Goal: Task Accomplishment & Management: Manage account settings

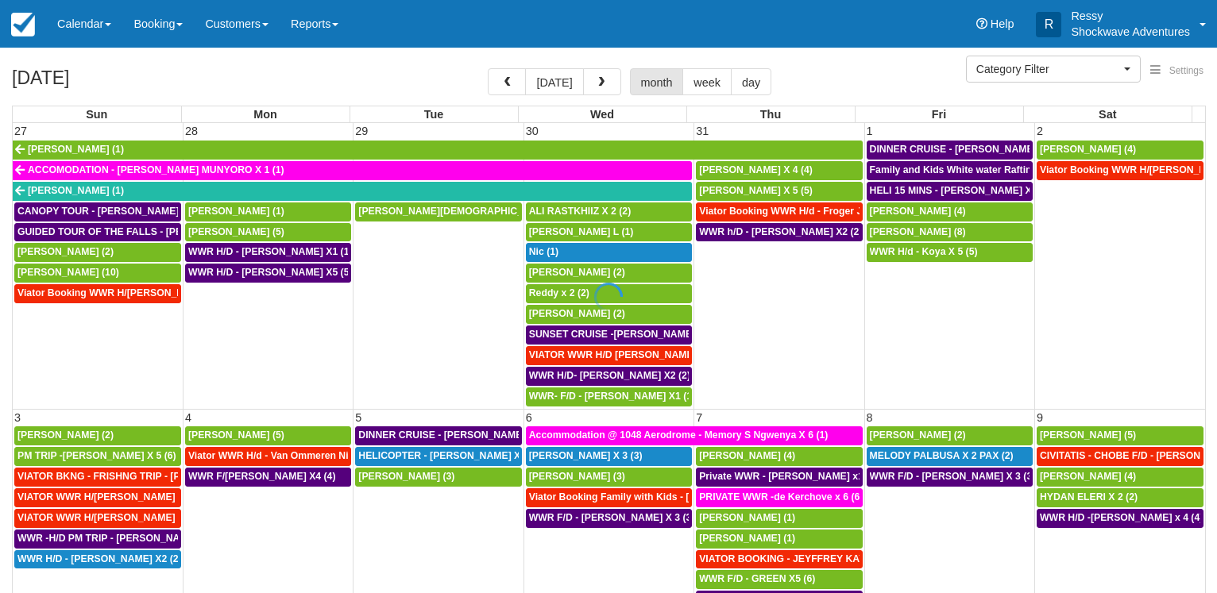
select select
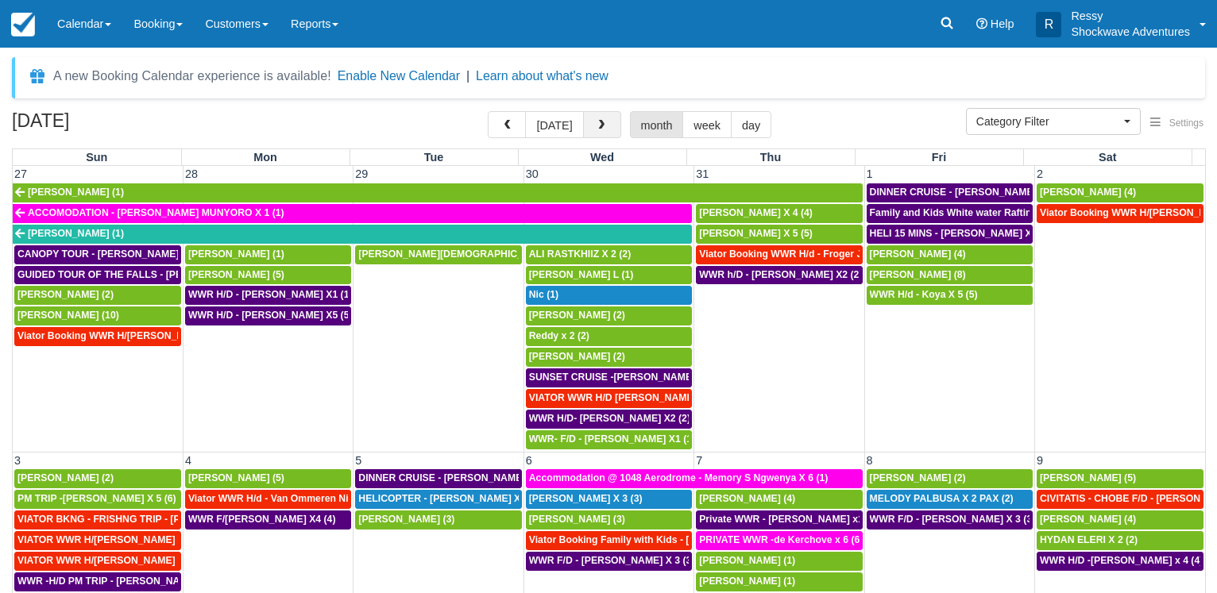
click at [604, 126] on span "button" at bounding box center [601, 125] width 11 height 11
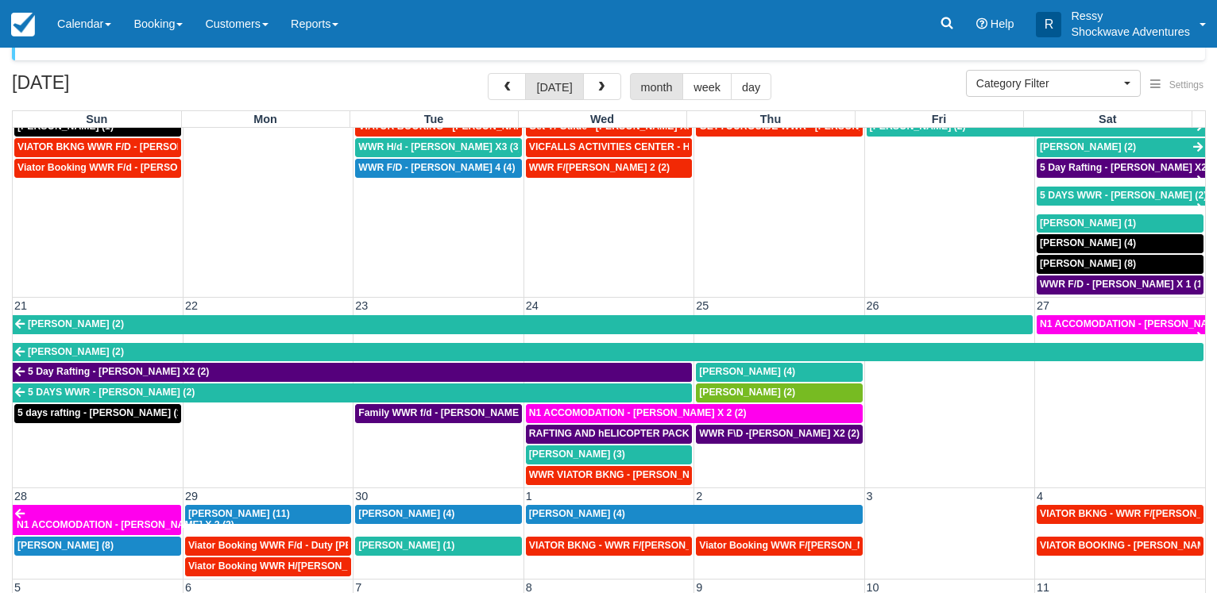
scroll to position [123, 0]
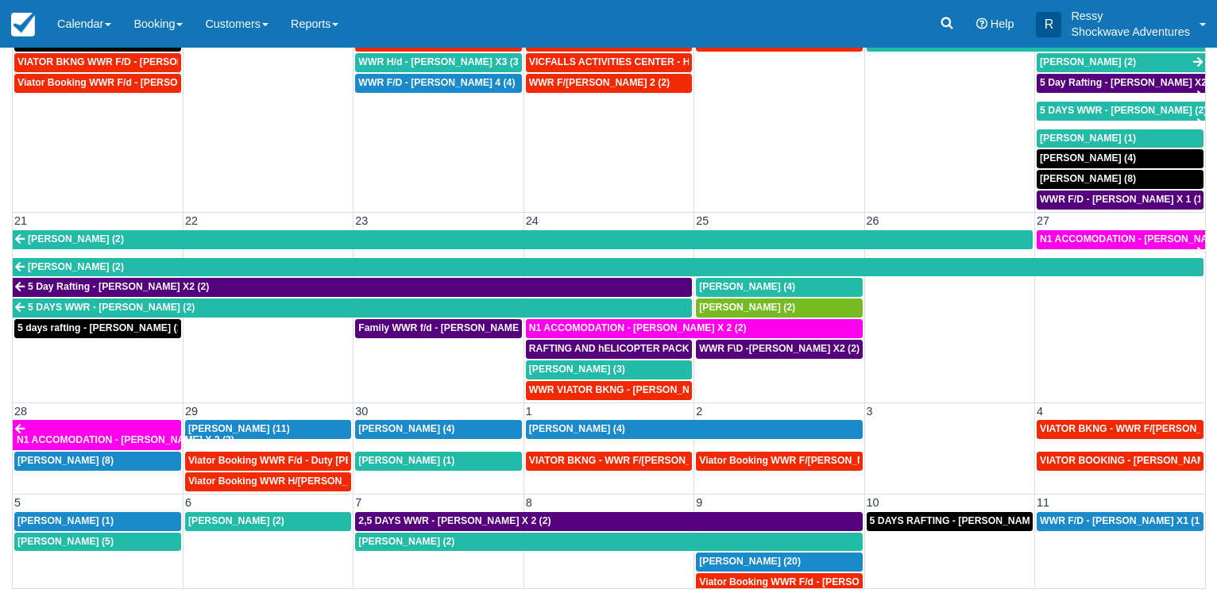
click at [583, 0] on button "button" at bounding box center [602, 1] width 38 height 27
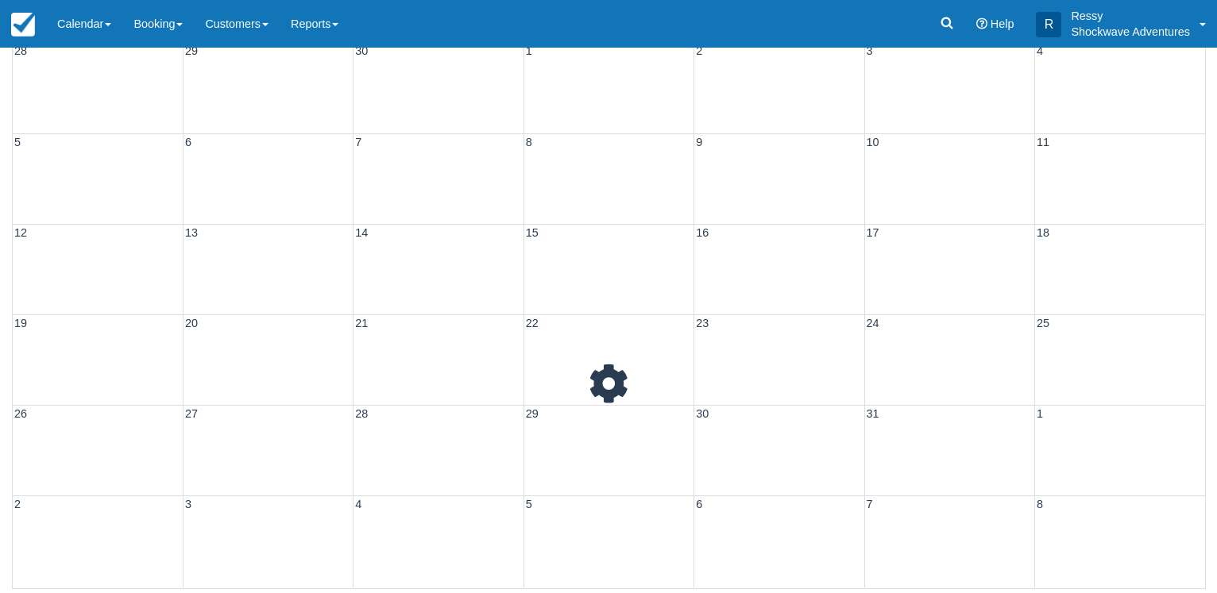
click at [583, 0] on button "button" at bounding box center [602, 1] width 38 height 27
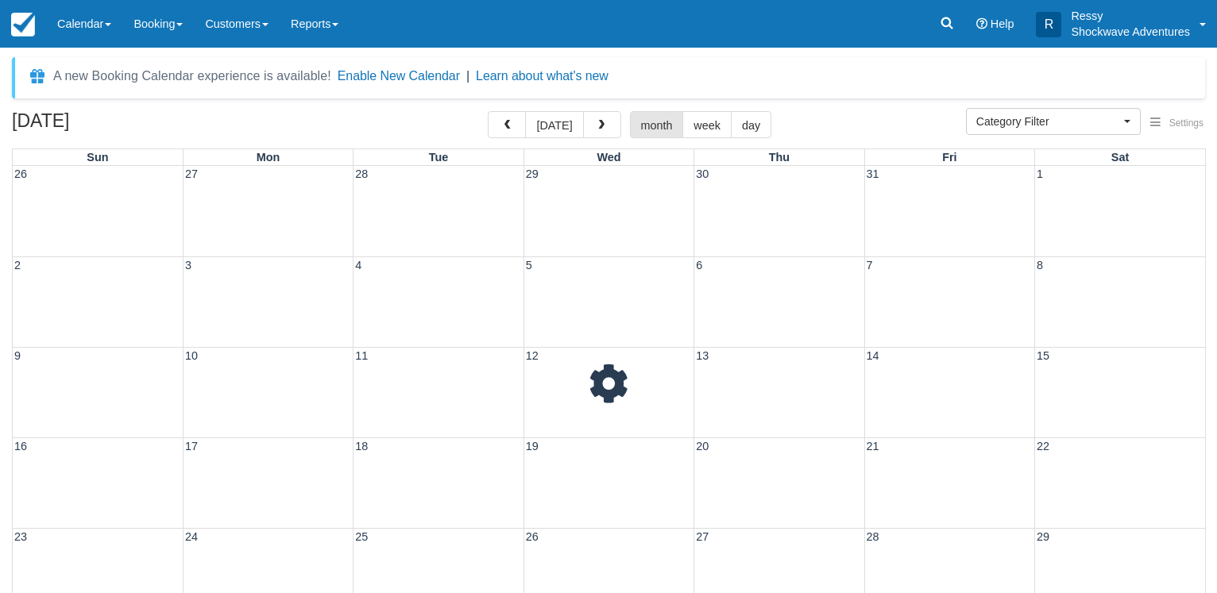
click at [583, 111] on button "button" at bounding box center [602, 124] width 38 height 27
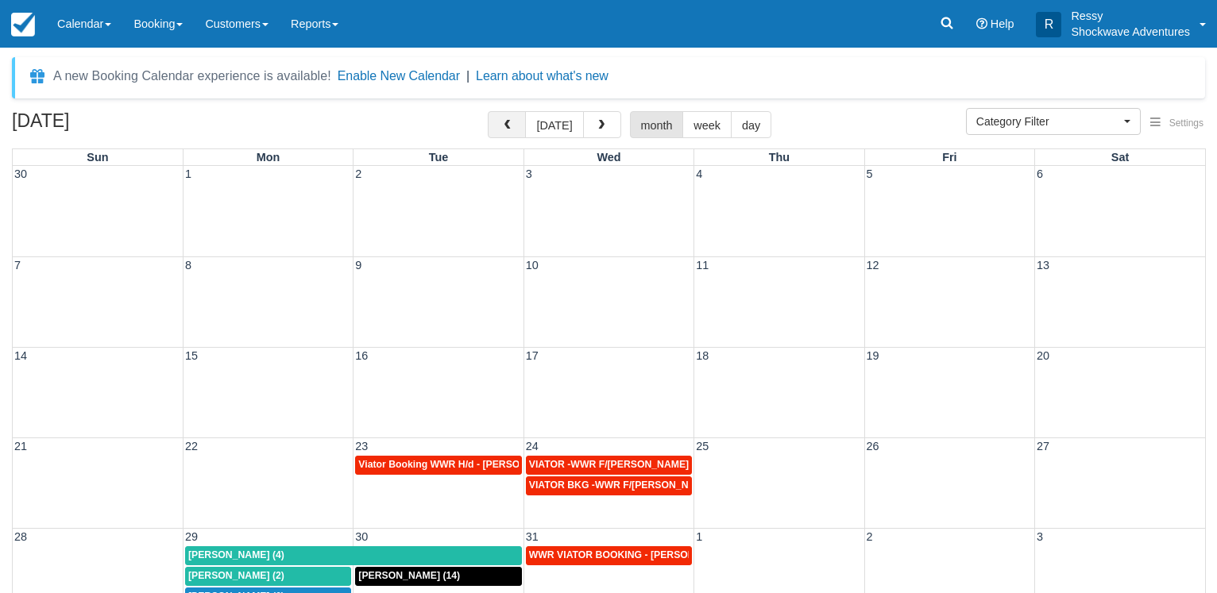
click at [512, 122] on span "button" at bounding box center [506, 125] width 11 height 11
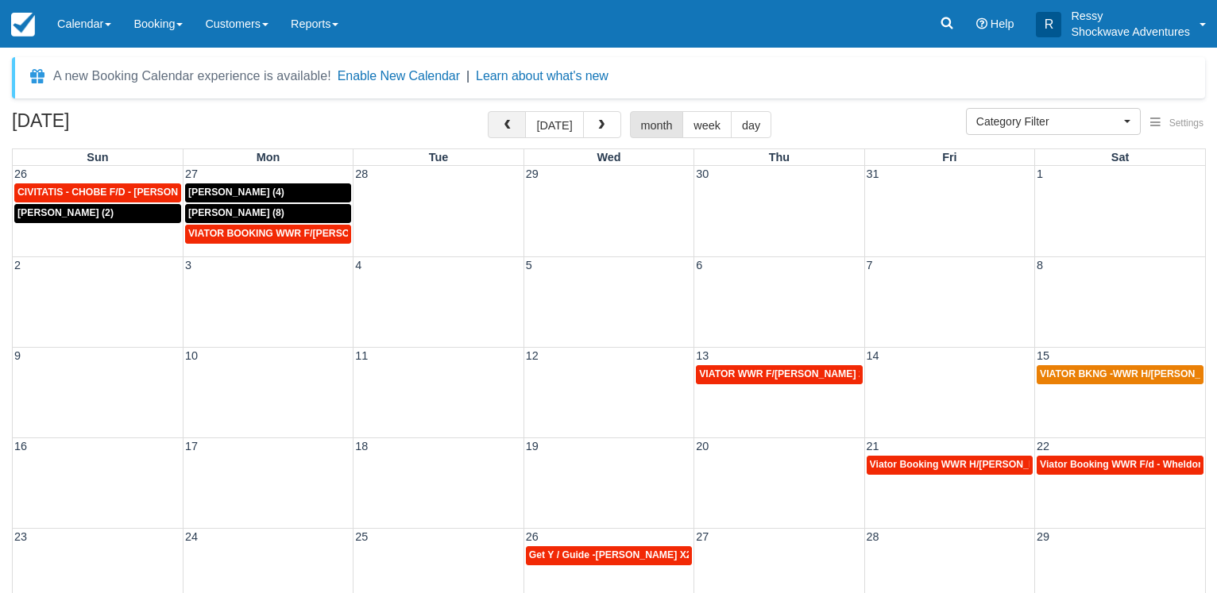
click at [512, 122] on span "button" at bounding box center [506, 125] width 11 height 11
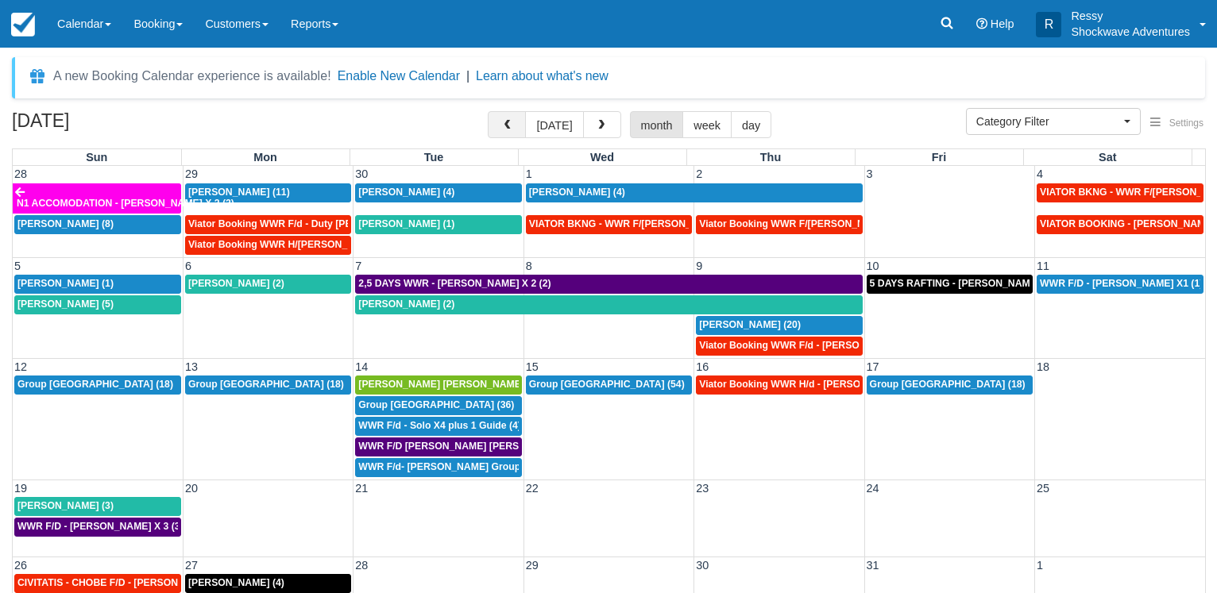
click at [512, 122] on span "button" at bounding box center [506, 125] width 11 height 11
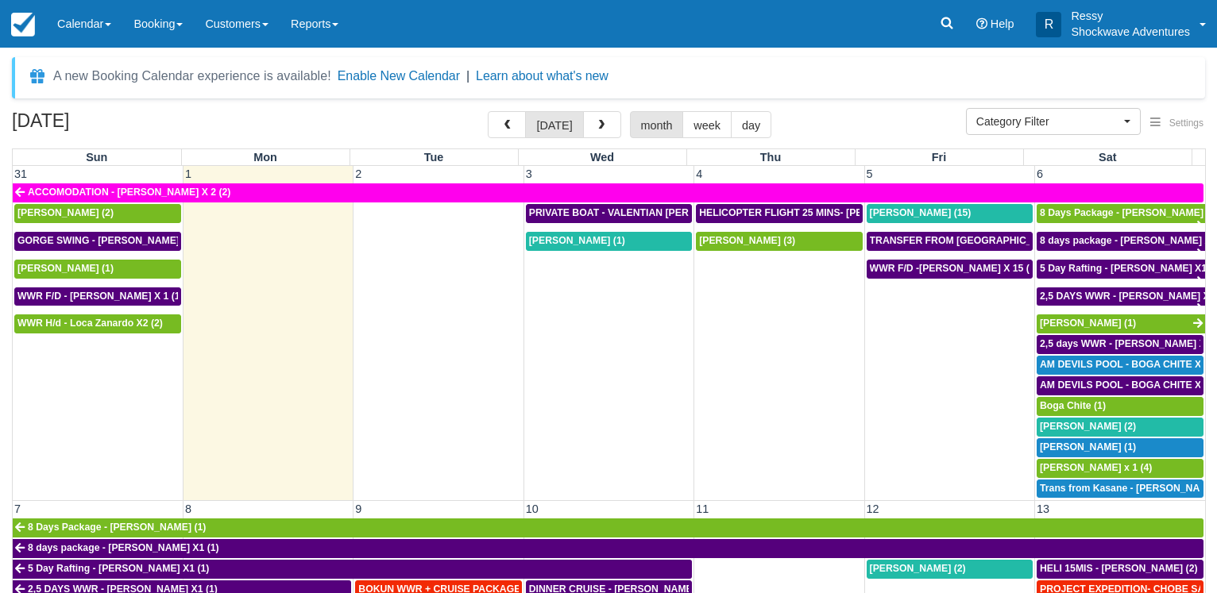
click at [488, 111] on button "button" at bounding box center [507, 124] width 38 height 27
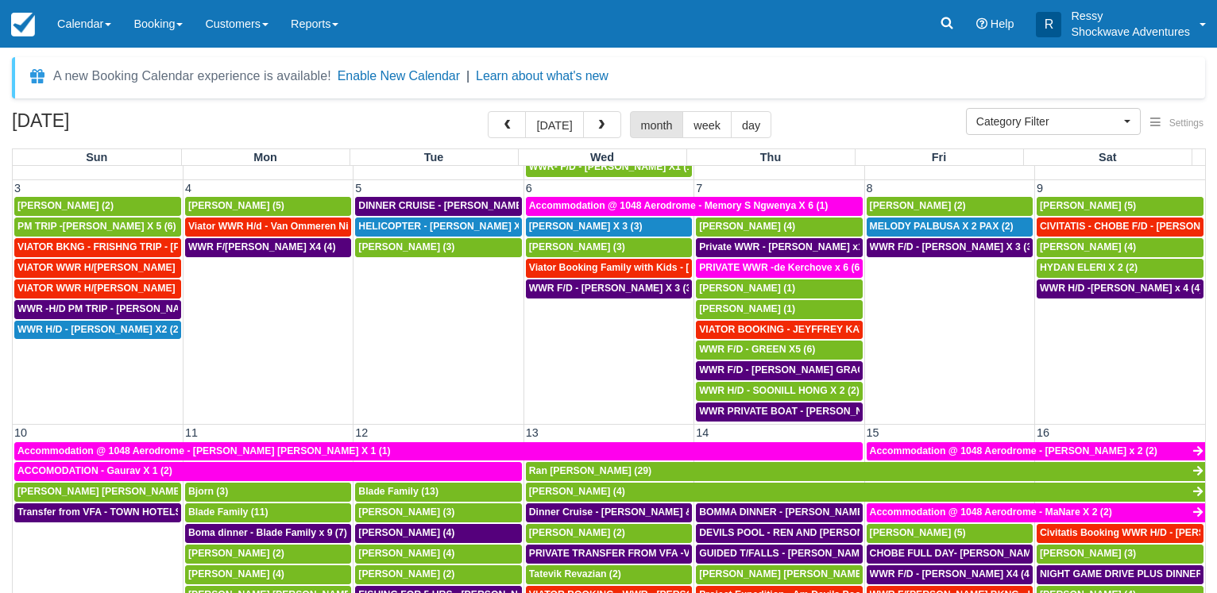
scroll to position [305, 0]
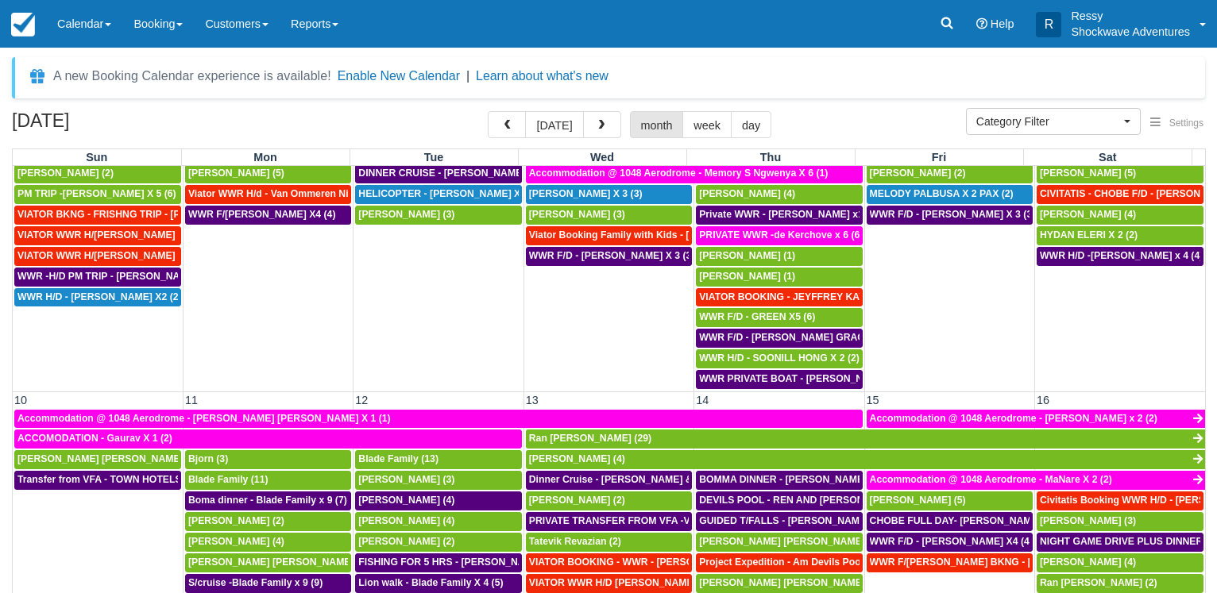
click at [488, 111] on button "button" at bounding box center [507, 124] width 38 height 27
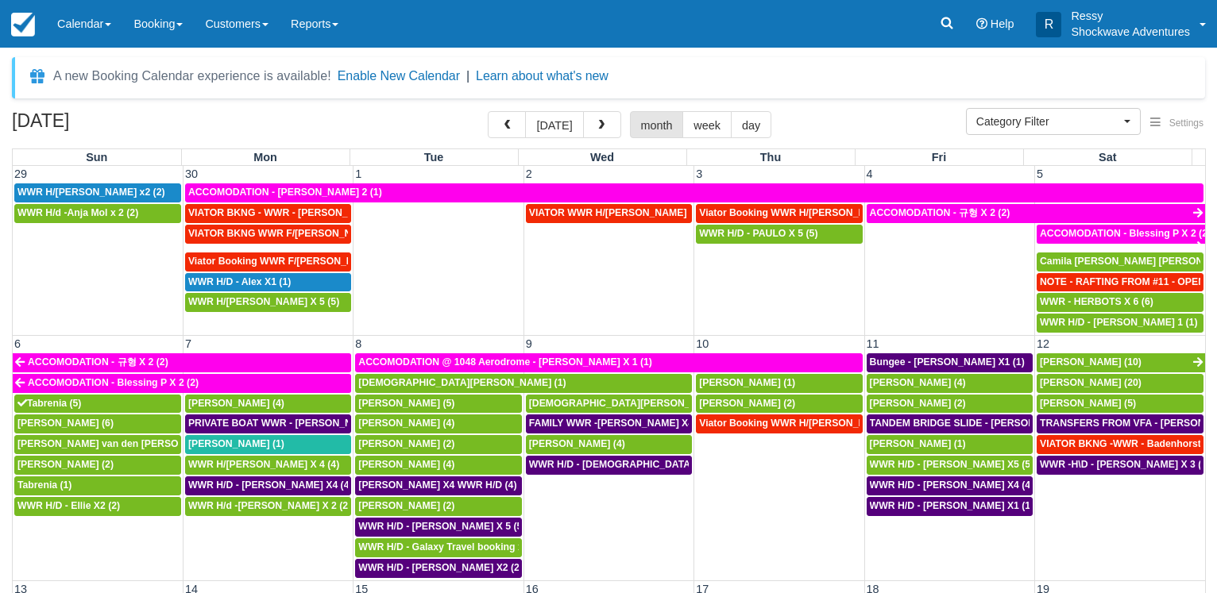
click at [488, 111] on button "button" at bounding box center [507, 124] width 38 height 27
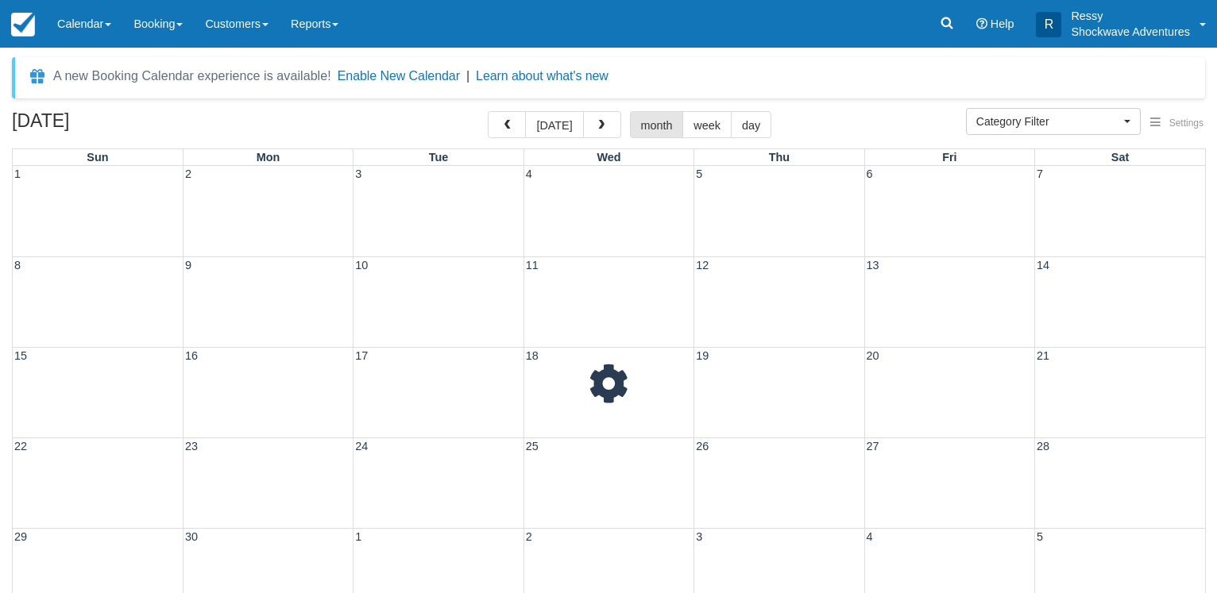
click at [488, 111] on button "button" at bounding box center [507, 124] width 38 height 27
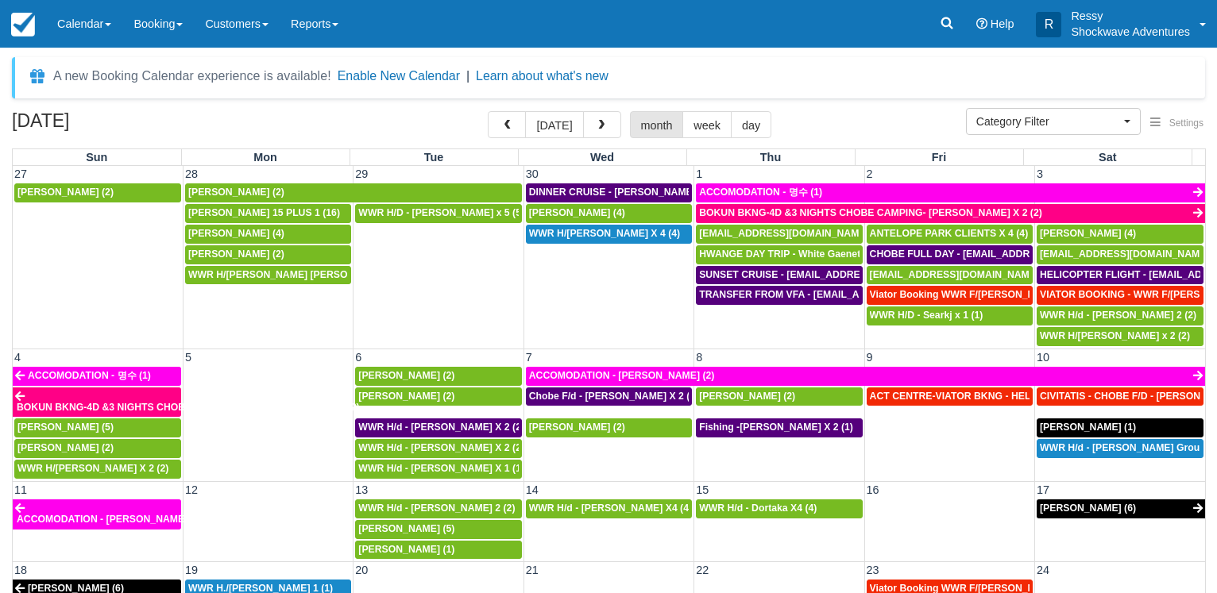
click at [488, 111] on button "button" at bounding box center [507, 124] width 38 height 27
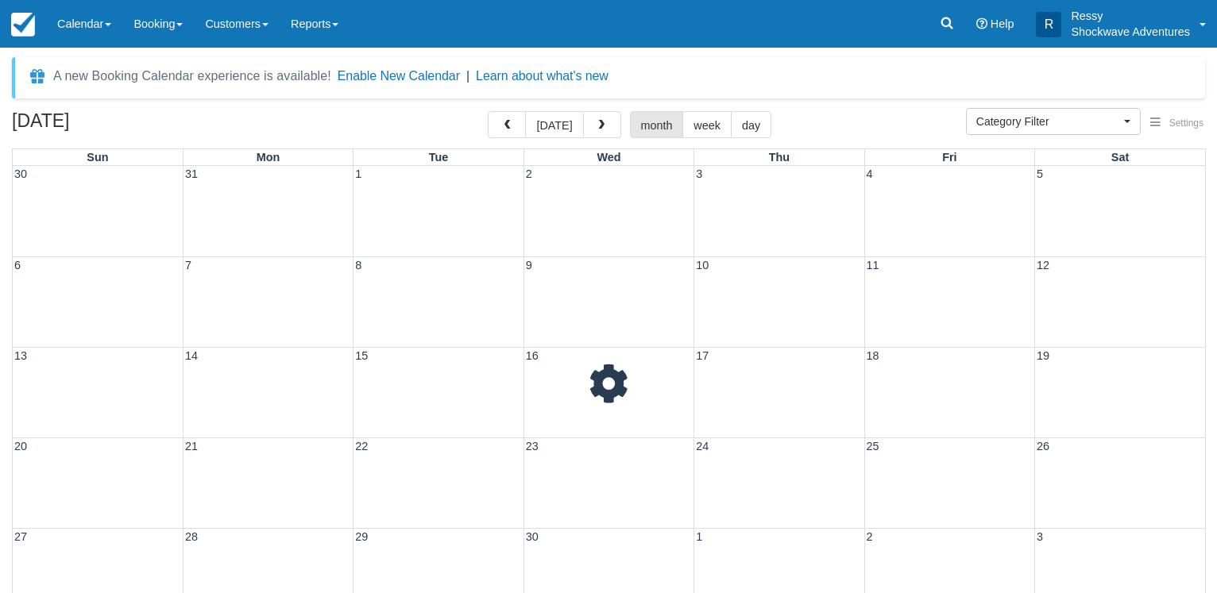
click at [488, 111] on button "button" at bounding box center [507, 124] width 38 height 27
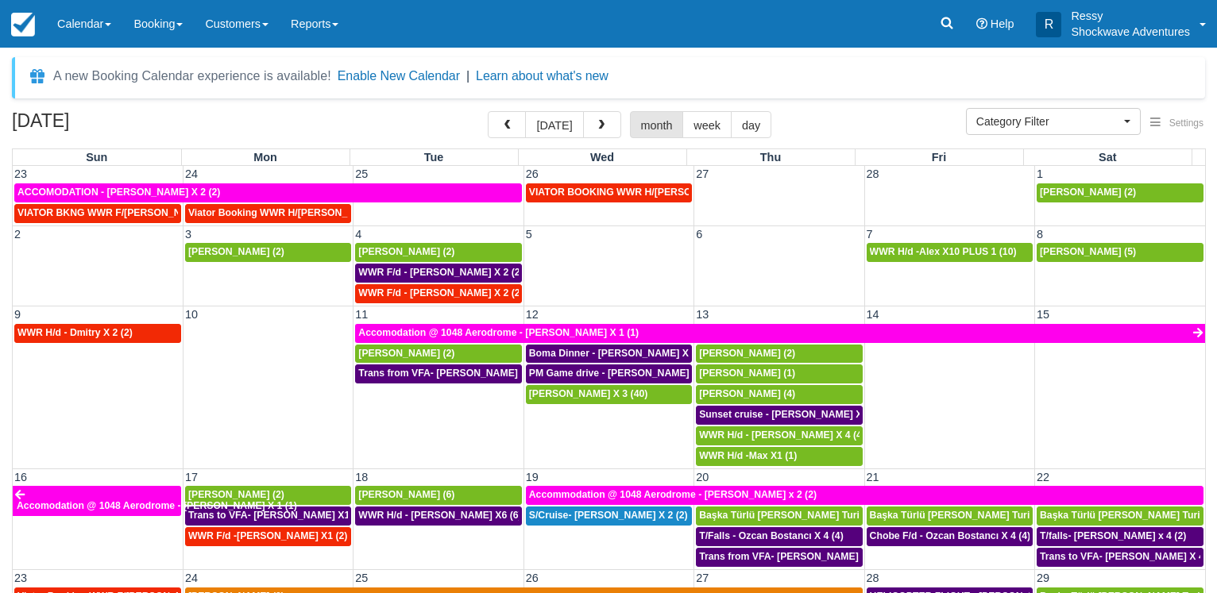
click at [488, 111] on button "button" at bounding box center [507, 124] width 38 height 27
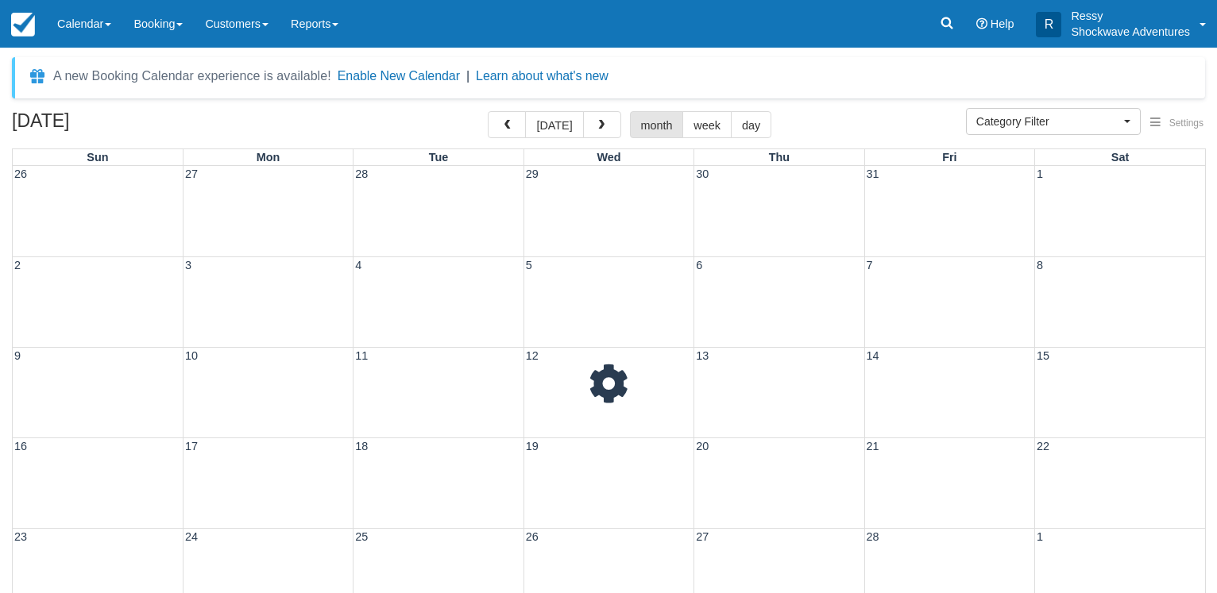
click at [488, 111] on button "button" at bounding box center [507, 124] width 38 height 27
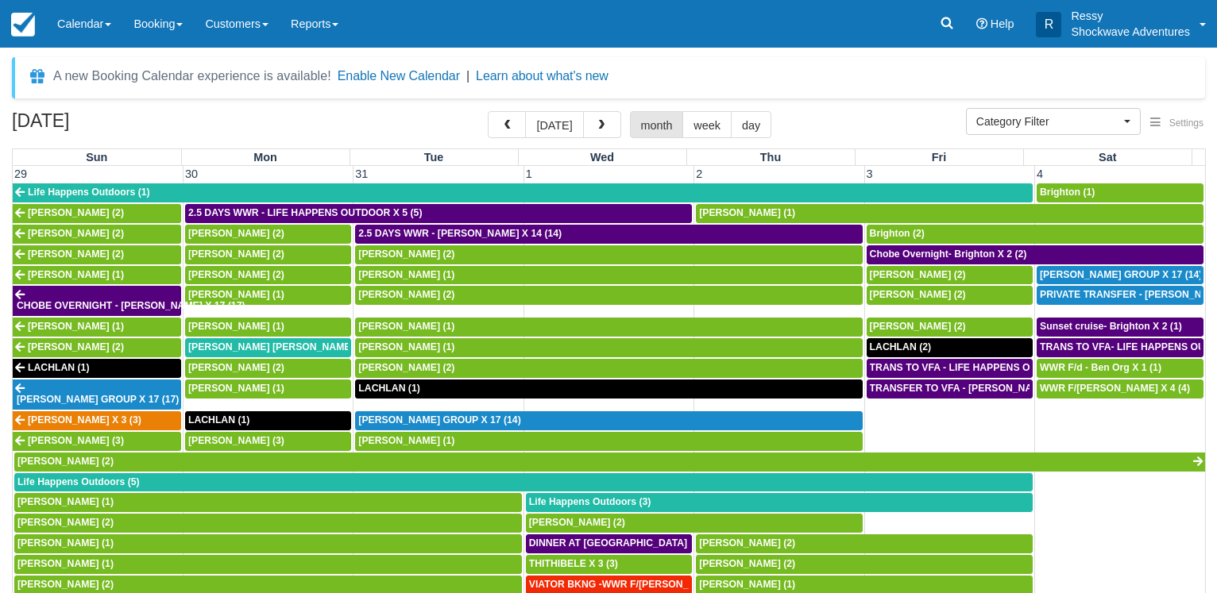
click at [488, 111] on button "button" at bounding box center [507, 124] width 38 height 27
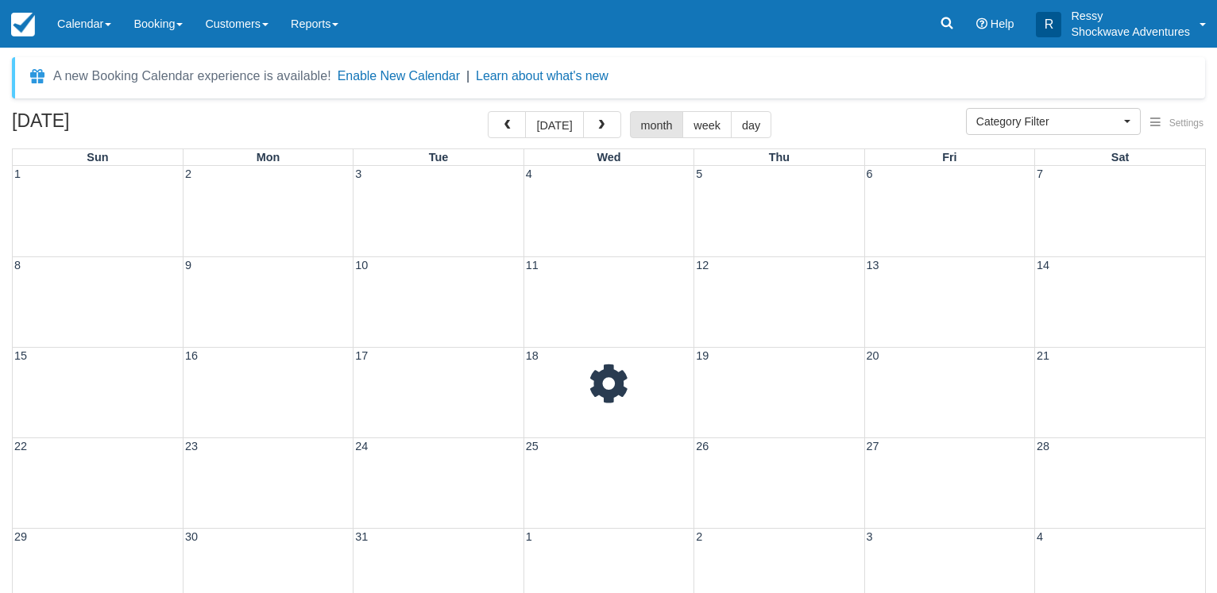
click at [488, 111] on button "button" at bounding box center [507, 124] width 38 height 27
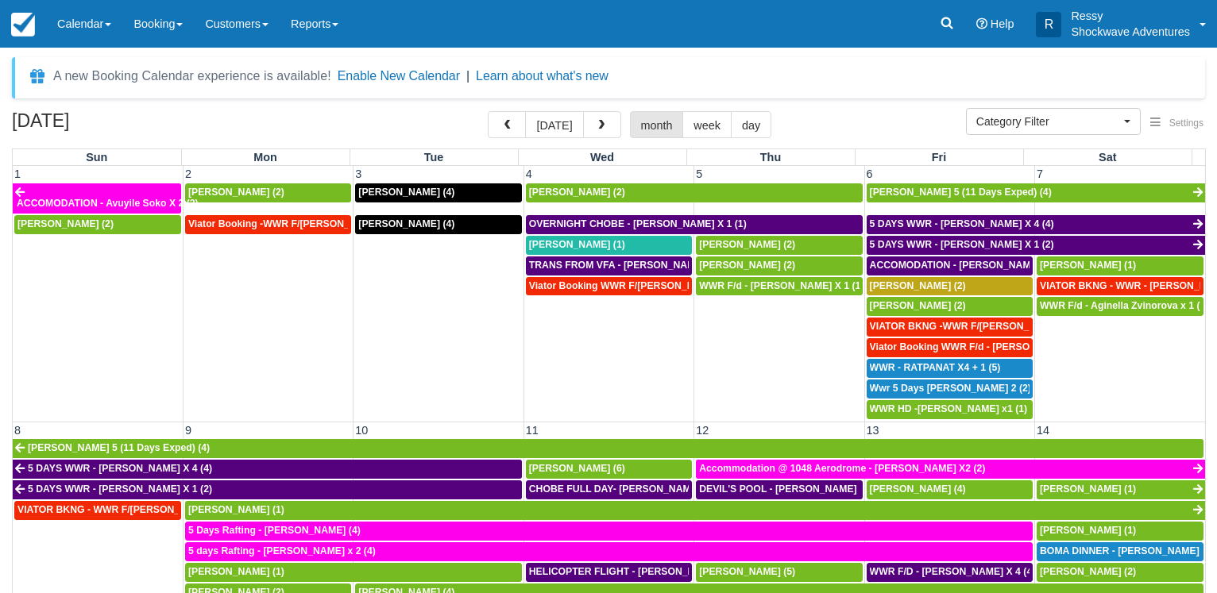
click at [488, 111] on button "button" at bounding box center [507, 124] width 38 height 27
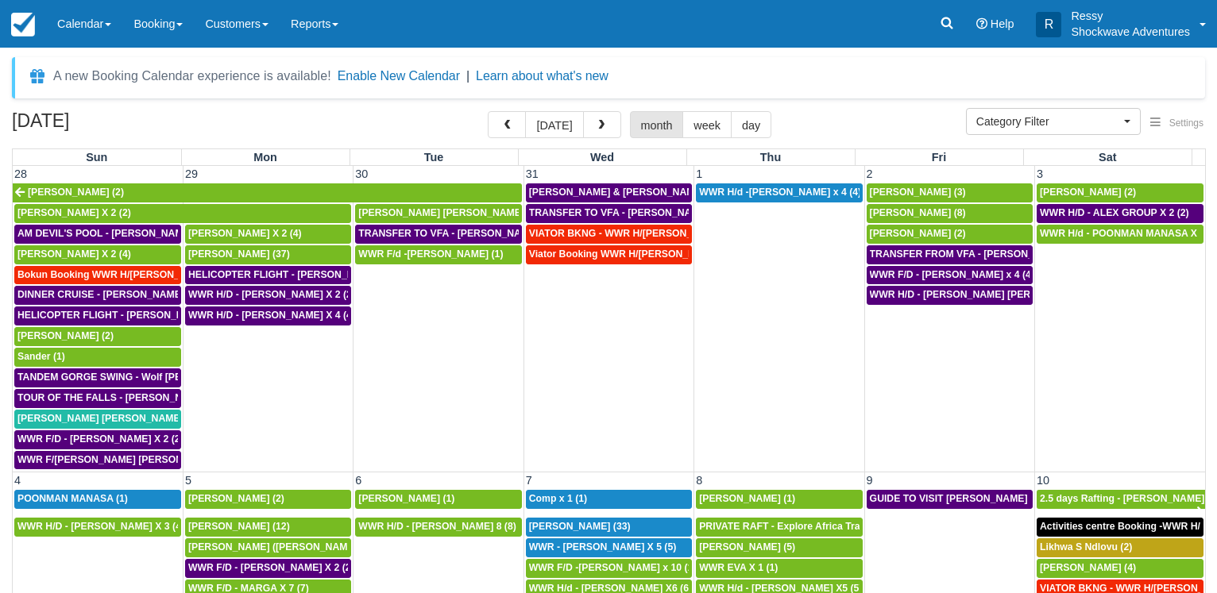
click at [488, 111] on button "button" at bounding box center [507, 124] width 38 height 27
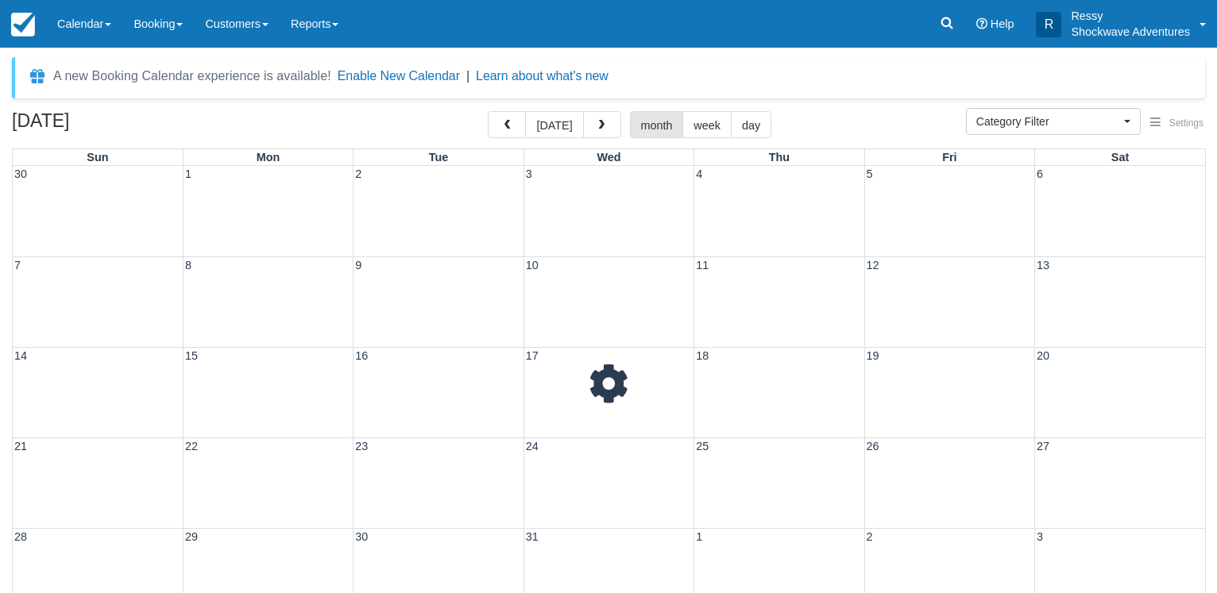
click at [488, 111] on button "button" at bounding box center [507, 124] width 38 height 27
